Goal: Information Seeking & Learning: Learn about a topic

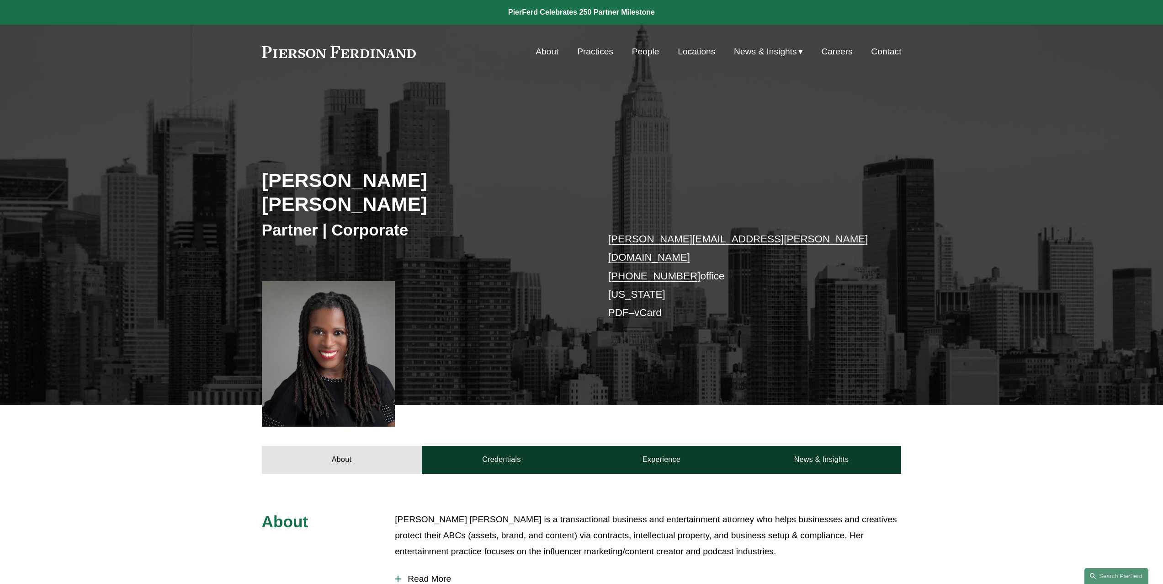
click at [593, 54] on link "Practices" at bounding box center [595, 51] width 36 height 17
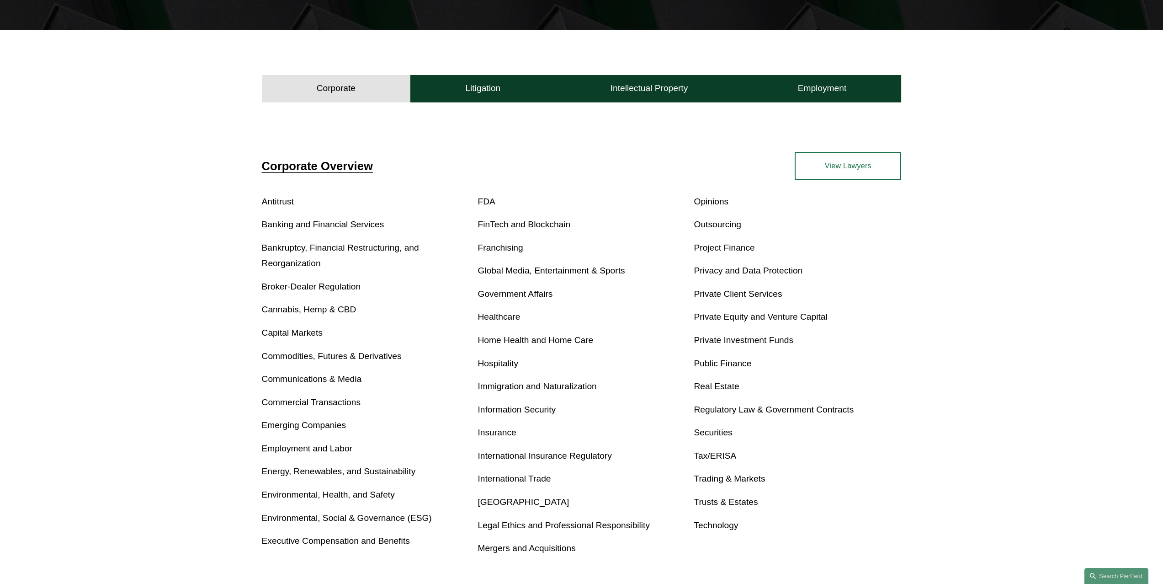
scroll to position [265, 0]
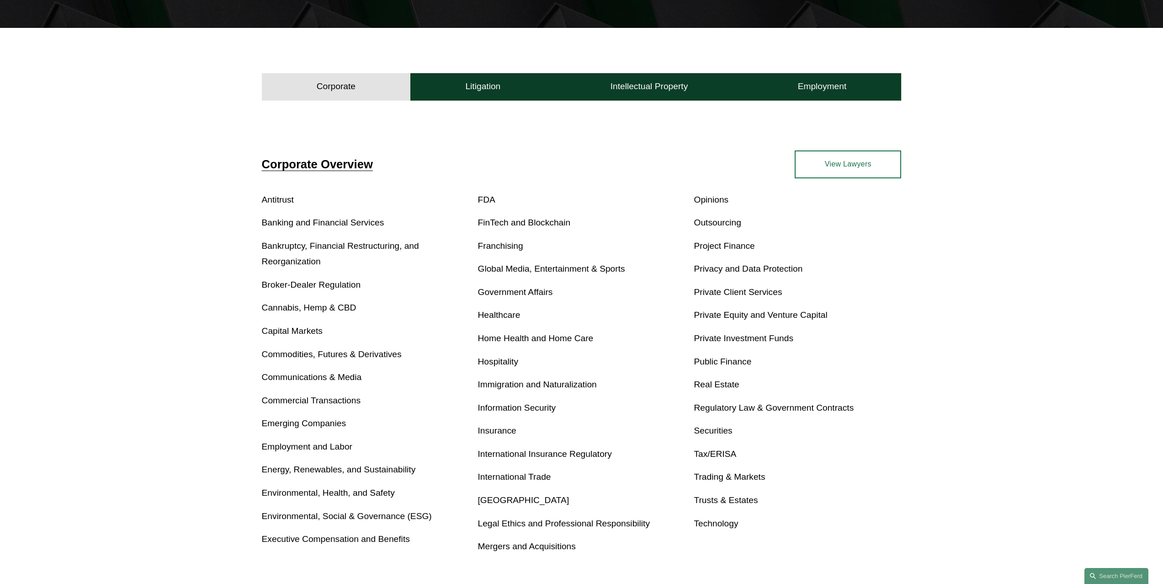
click at [717, 204] on link "Opinions" at bounding box center [711, 200] width 35 height 10
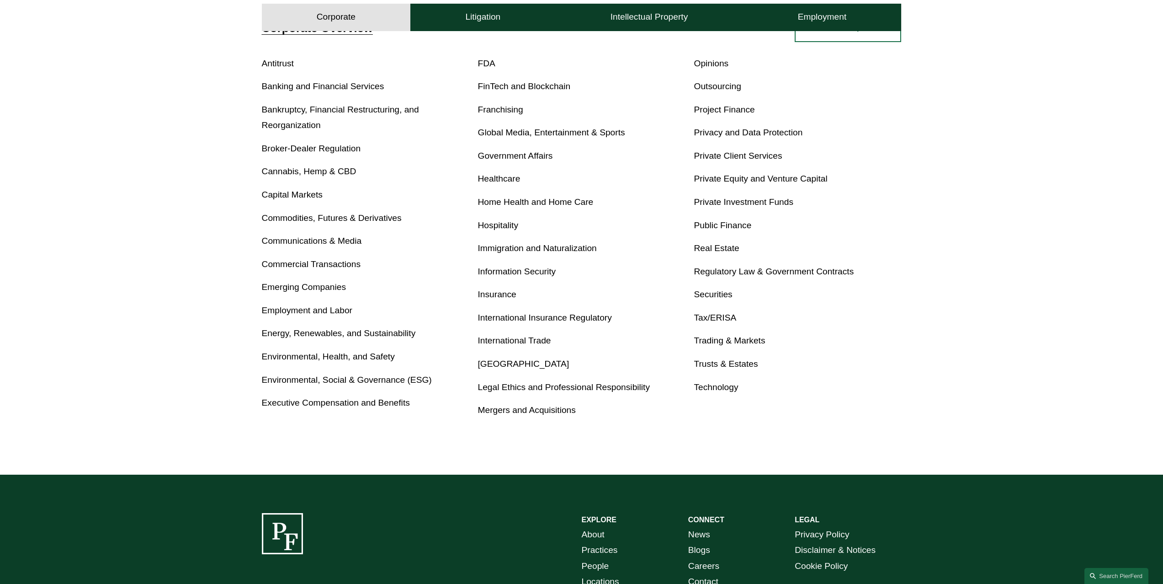
scroll to position [366, 0]
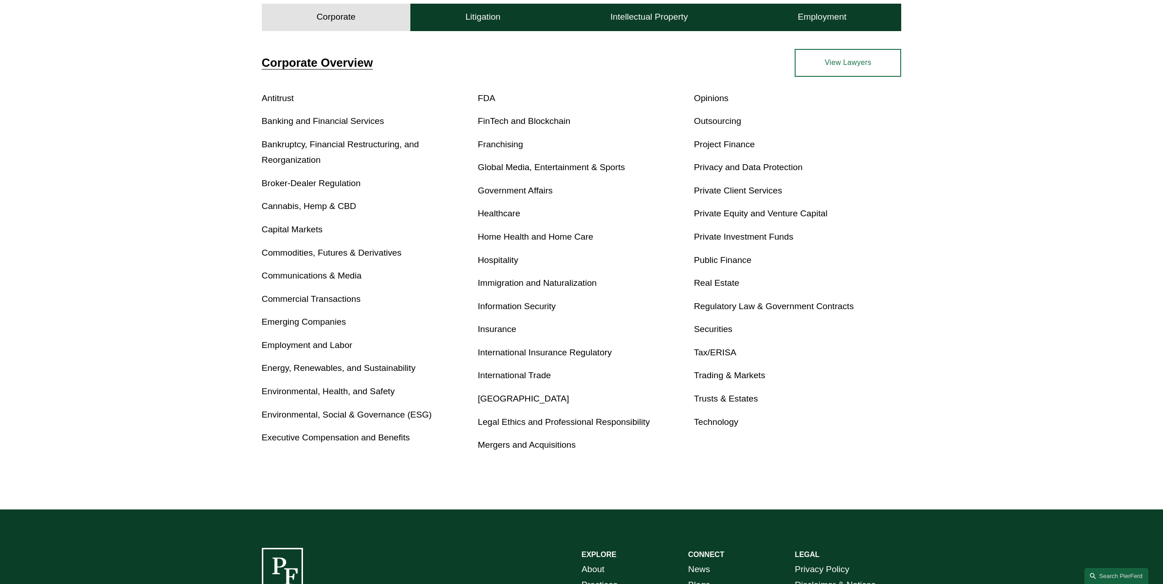
click at [612, 417] on link "Legal Ethics and Professional Responsibility" at bounding box center [564, 422] width 172 height 10
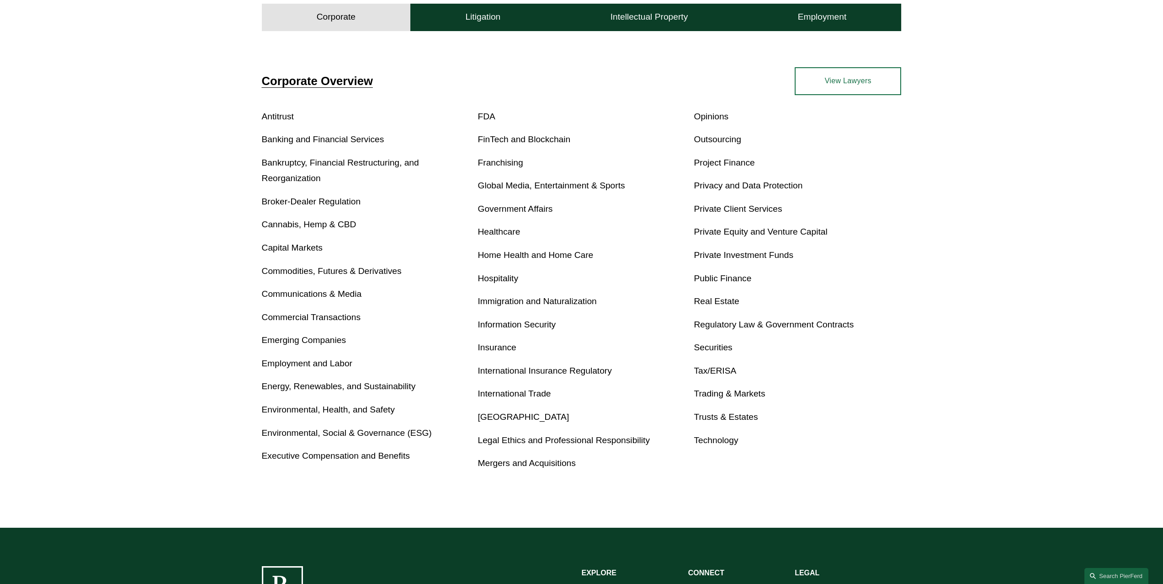
scroll to position [321, 0]
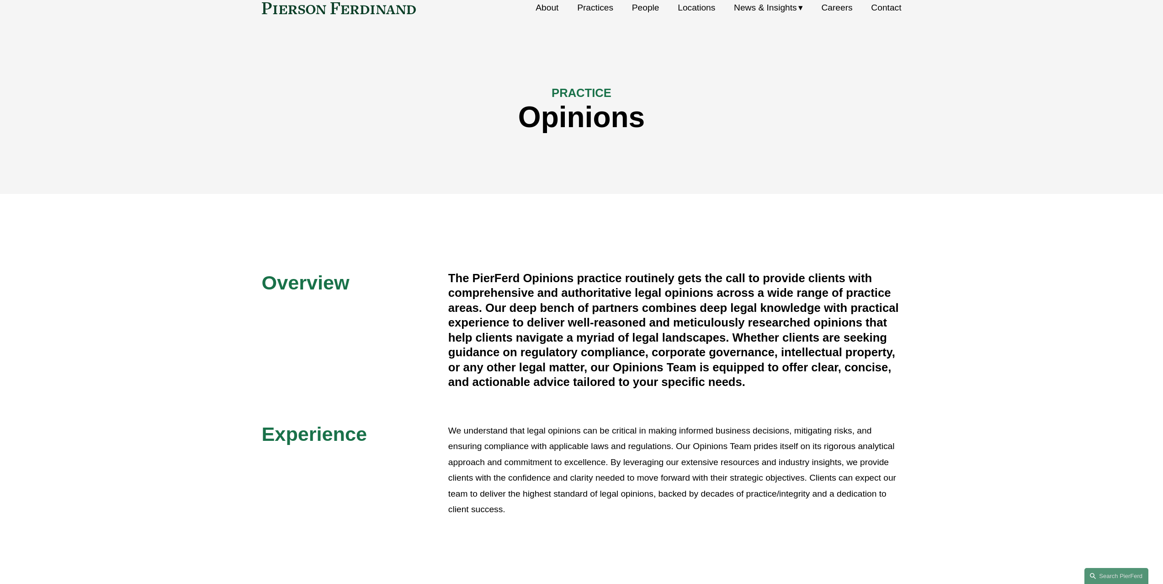
scroll to position [79, 0]
